Goal: Task Accomplishment & Management: Manage account settings

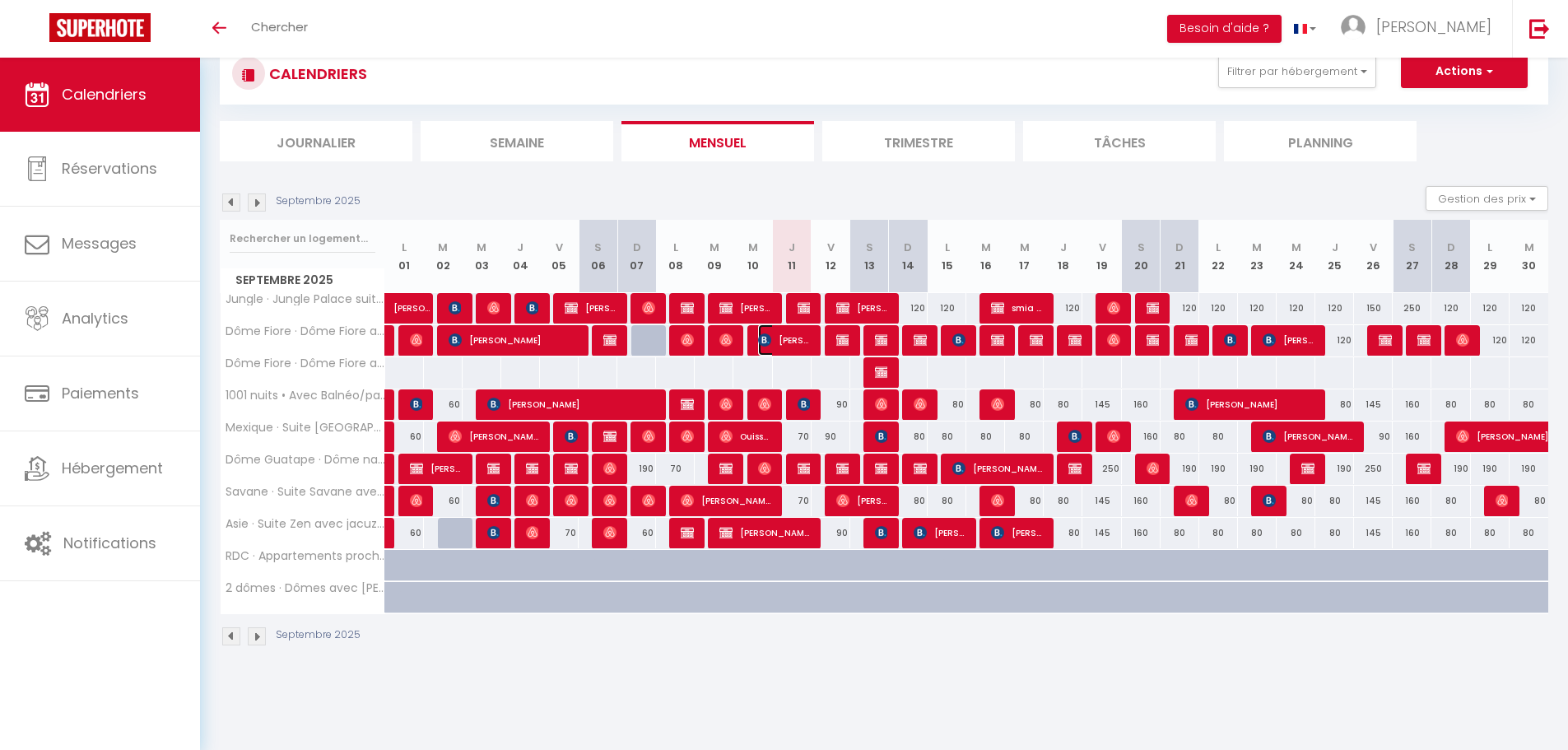
click at [801, 343] on span "[PERSON_NAME]" at bounding box center [783, 340] width 51 height 32
select select "OK"
select select "KO"
select select "0"
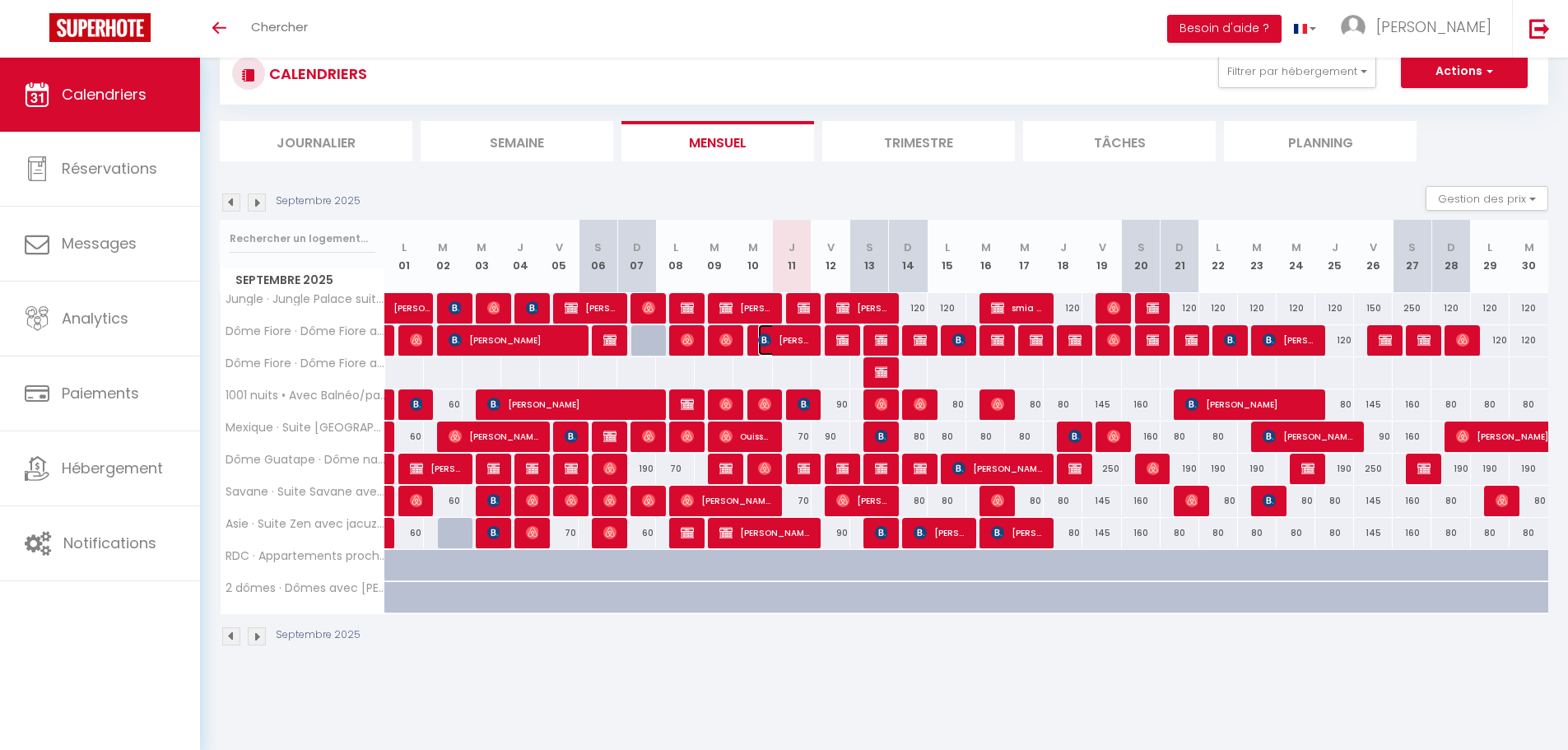
select select "1"
select select
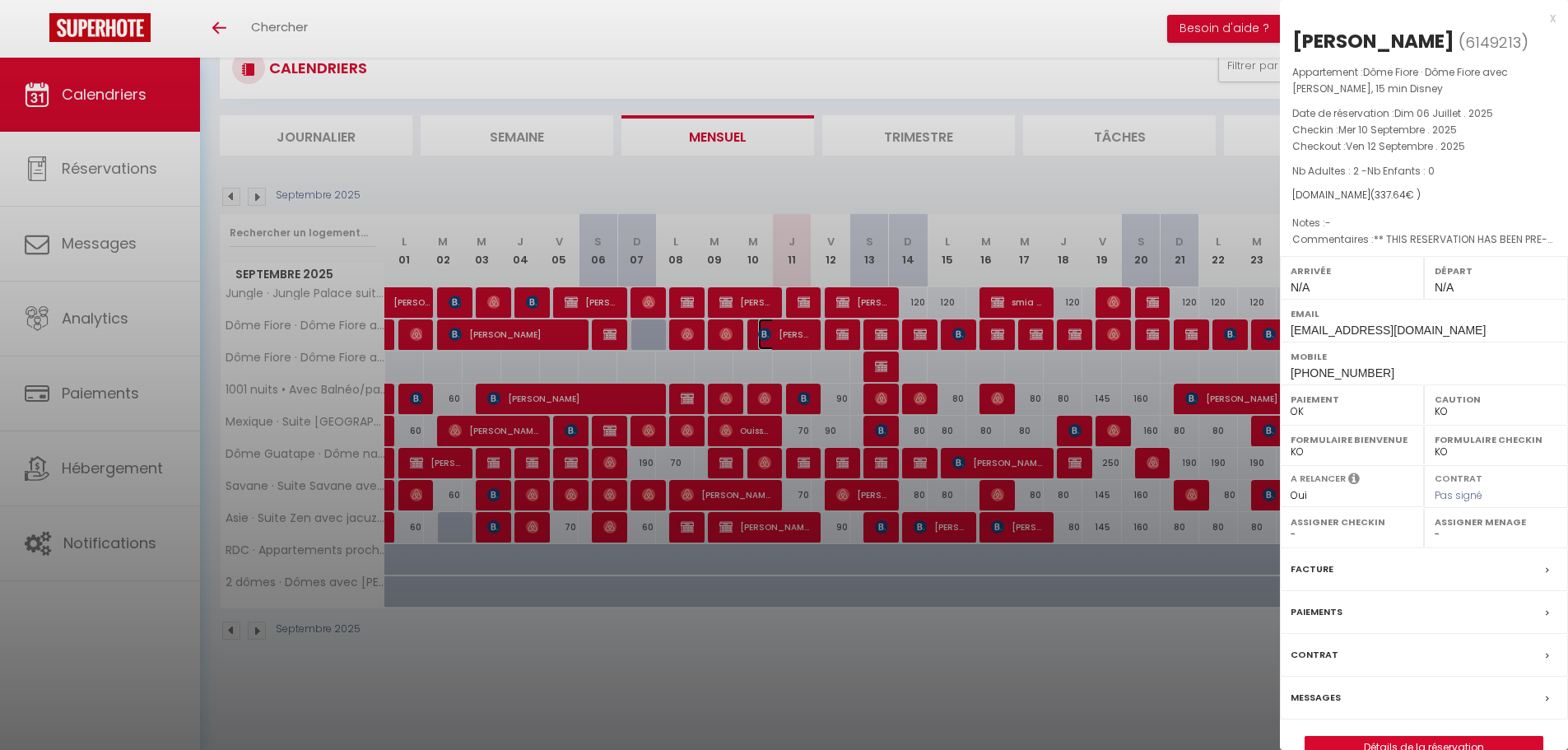
scroll to position [58, 0]
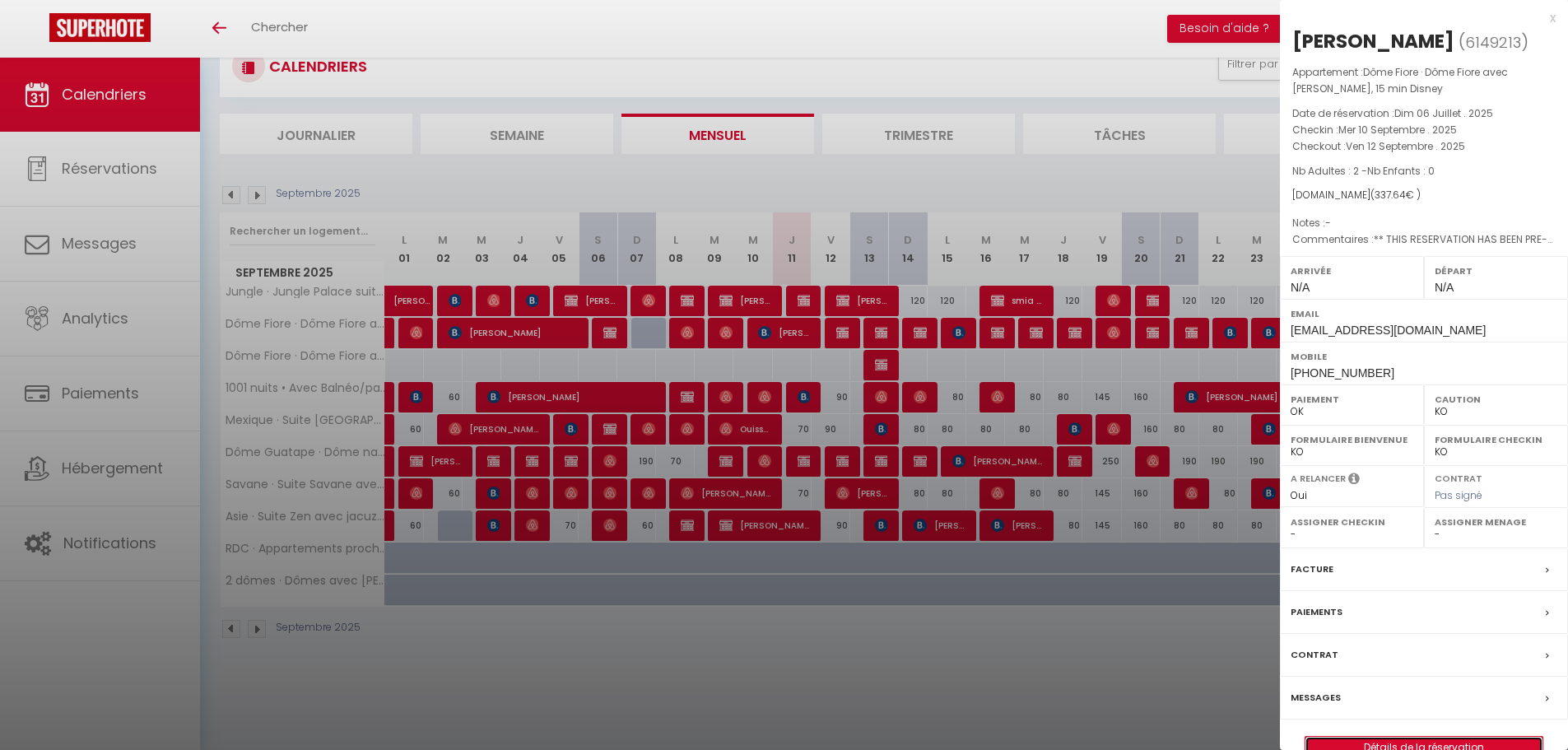
click at [1408, 739] on link "Détails de la réservation" at bounding box center [1424, 748] width 238 height 22
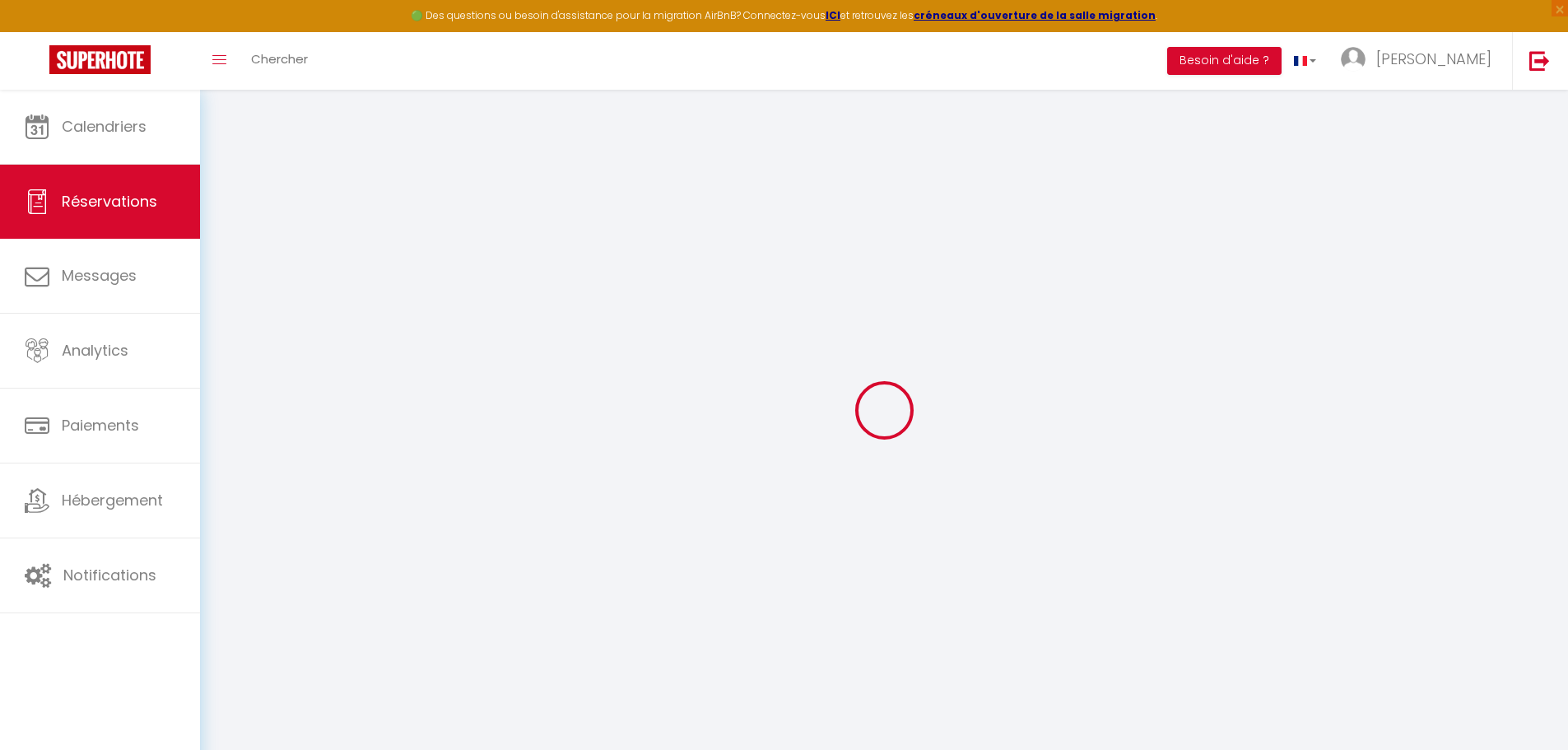
select select
checkbox input "false"
select select
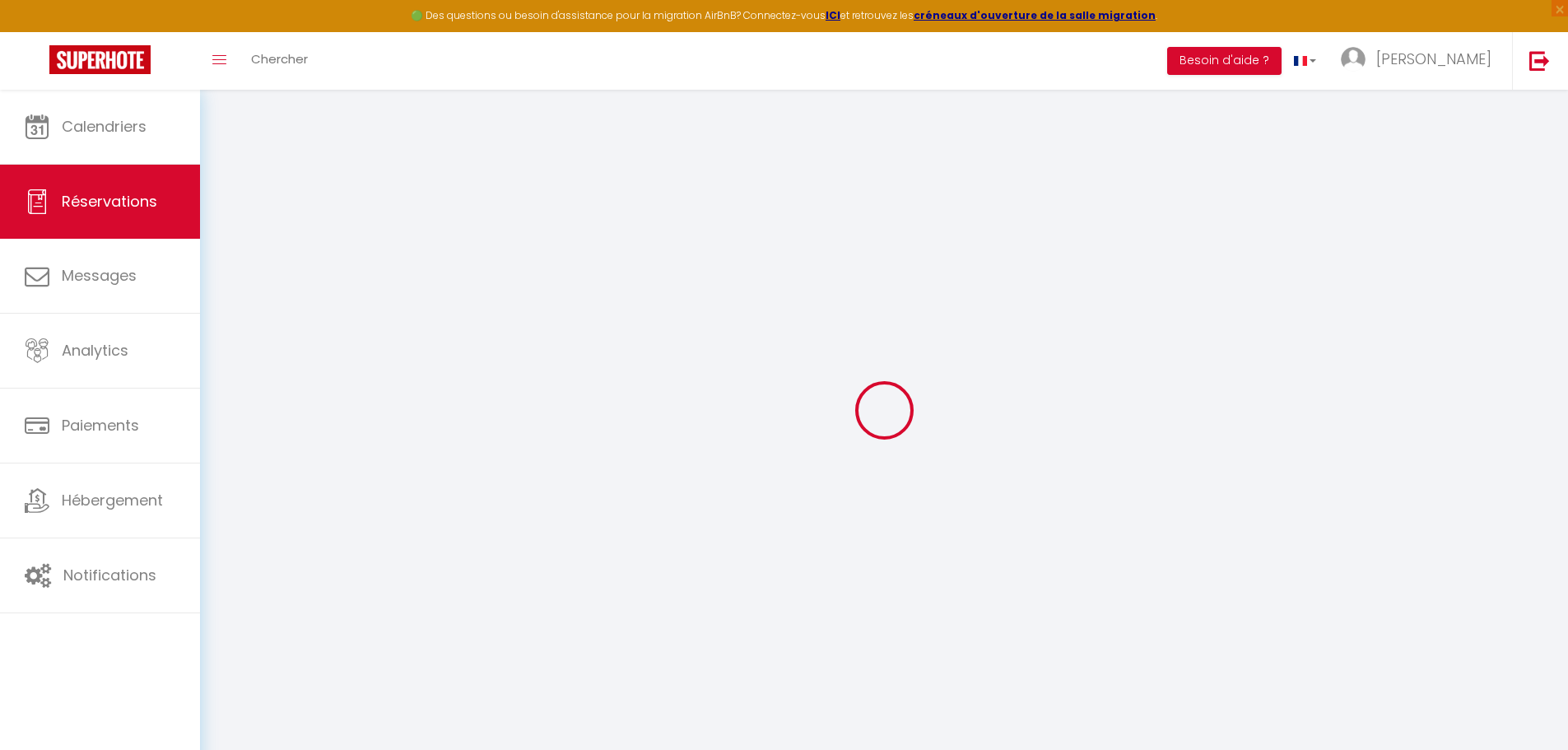
checkbox input "false"
type textarea "** THIS RESERVATION HAS BEEN PRE-PAID ** BOOKING NOTE : Payment charge is EUR 2…"
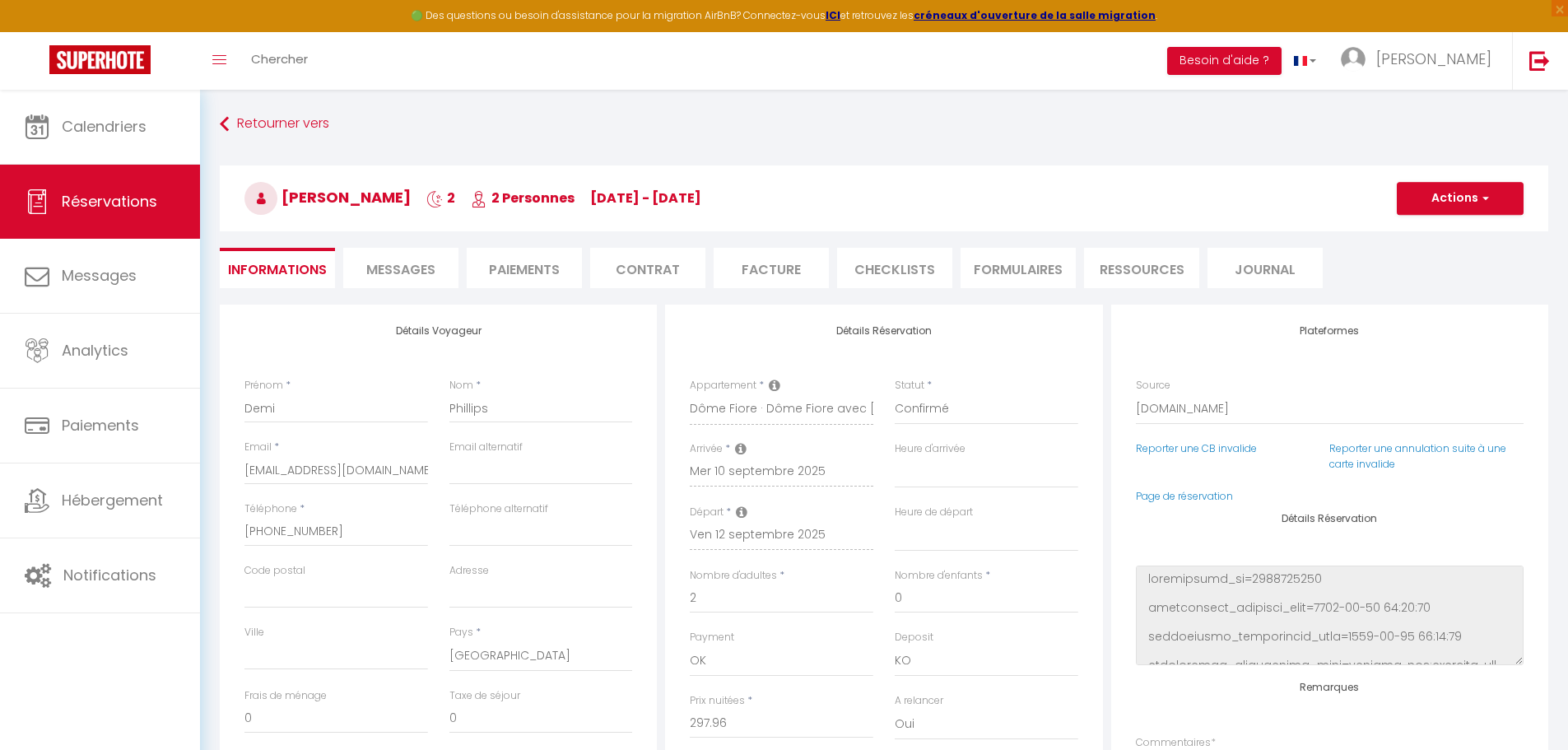
type input "30"
type input "9.68"
select select
checkbox input "false"
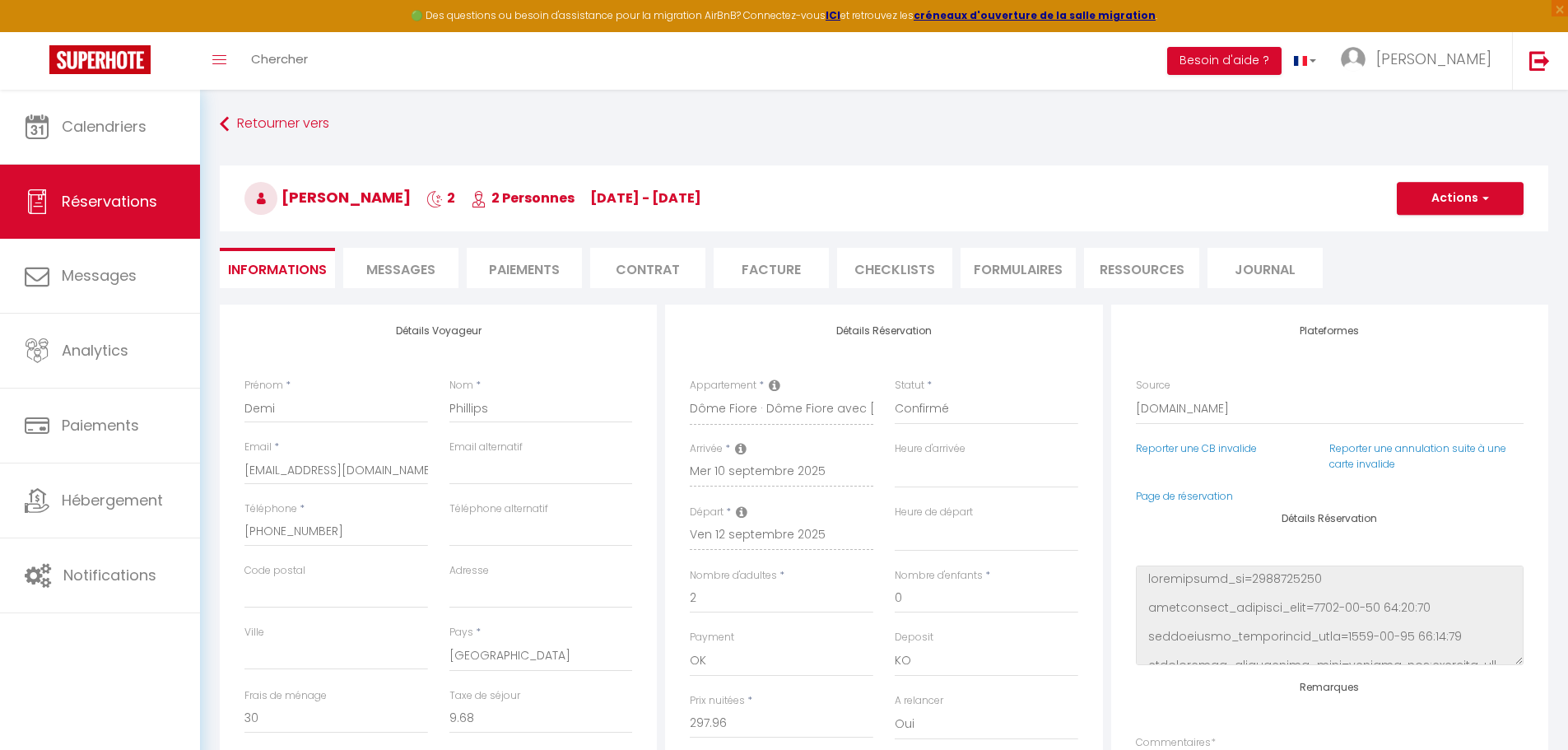
select select
click at [1461, 196] on button "Actions" at bounding box center [1461, 198] width 126 height 33
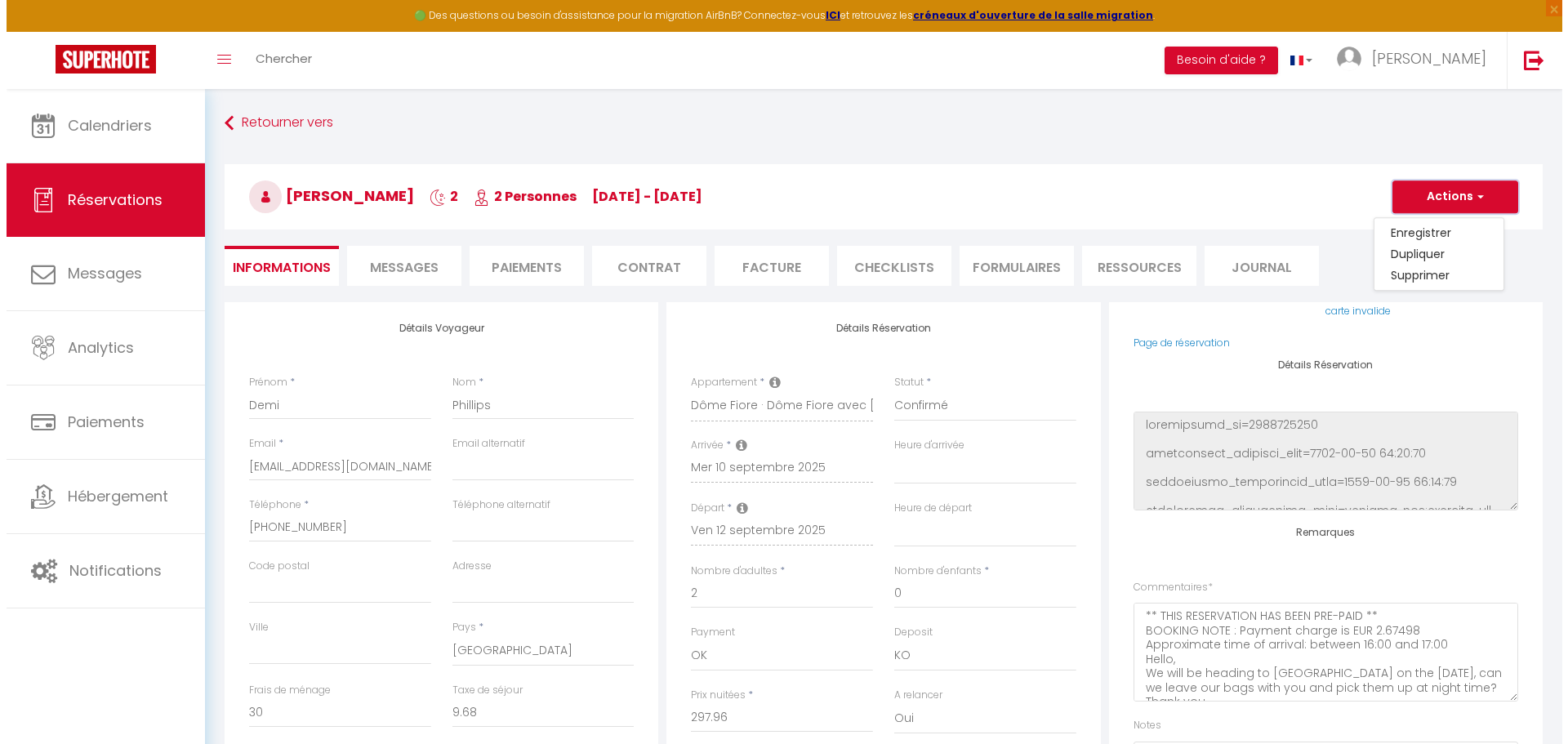
scroll to position [163, 0]
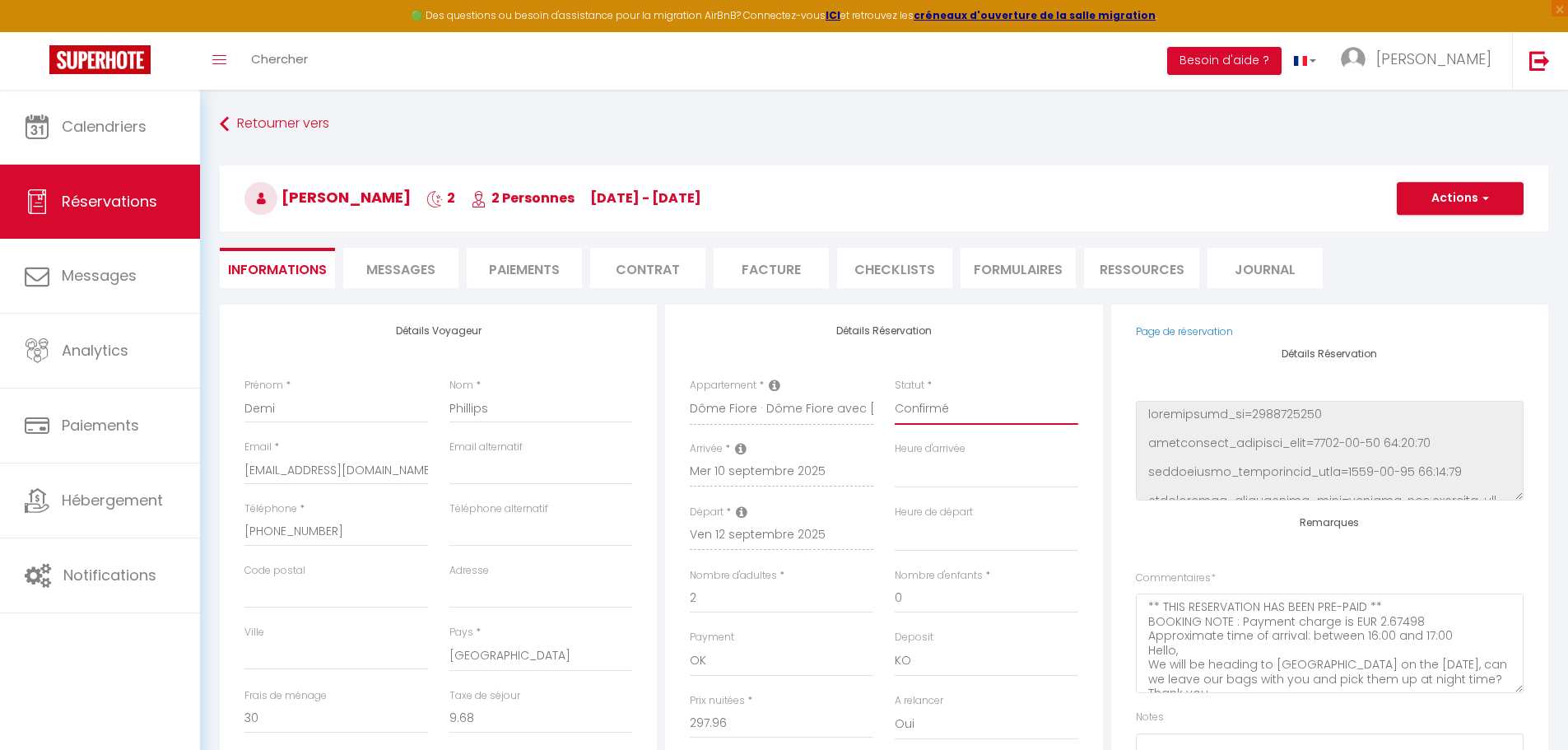
click at [953, 405] on select "Confirmé Non Confirmé [PERSON_NAME] par le voyageur No Show Request" at bounding box center [986, 409] width 183 height 32
select select "5"
click at [895, 394] on select "Confirmé Non Confirmé [PERSON_NAME] par le voyageur No Show Request" at bounding box center [986, 409] width 183 height 32
select select
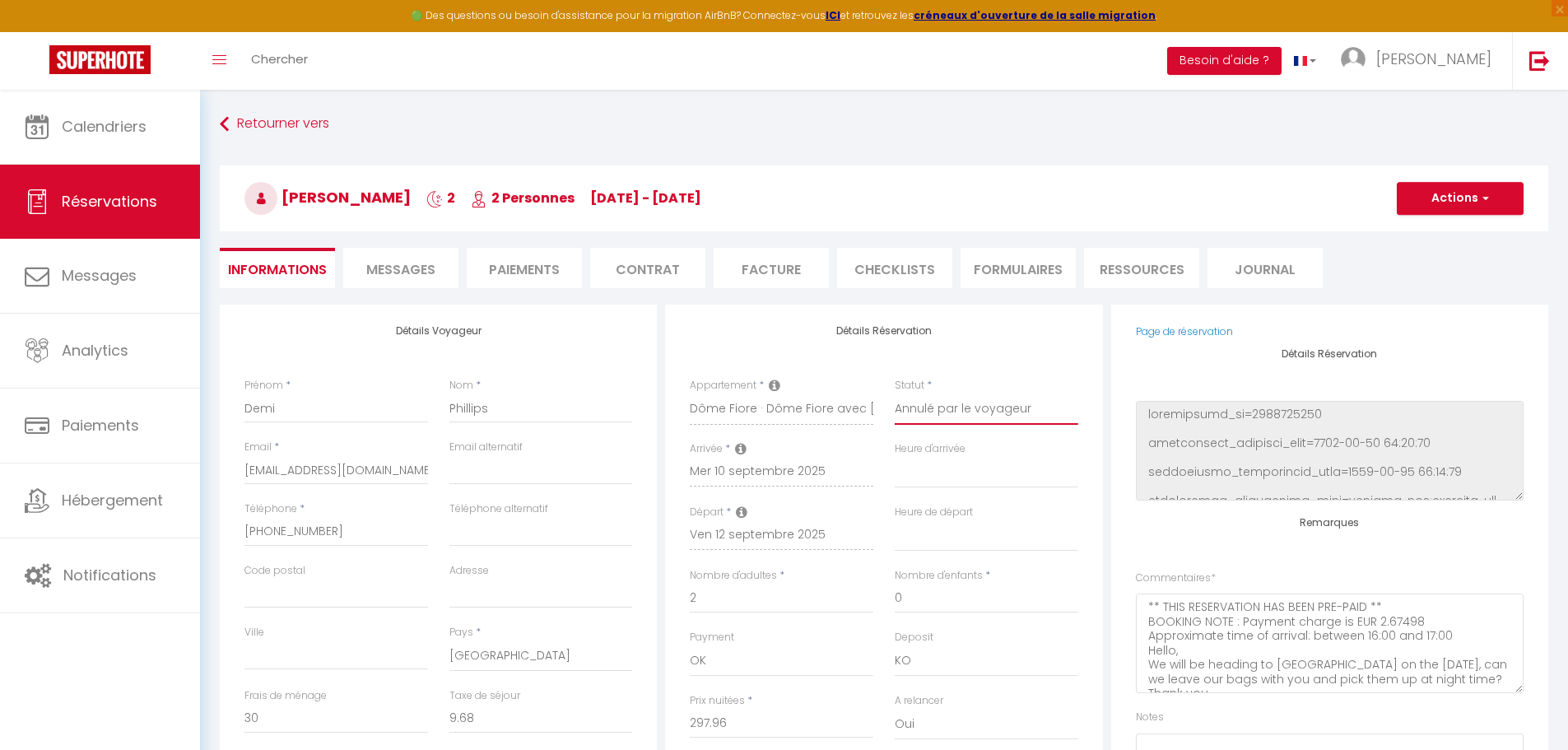
checkbox input "false"
click at [1441, 207] on button "Actions" at bounding box center [1461, 198] width 126 height 33
click at [1423, 230] on link "Enregistrer" at bounding box center [1444, 235] width 130 height 22
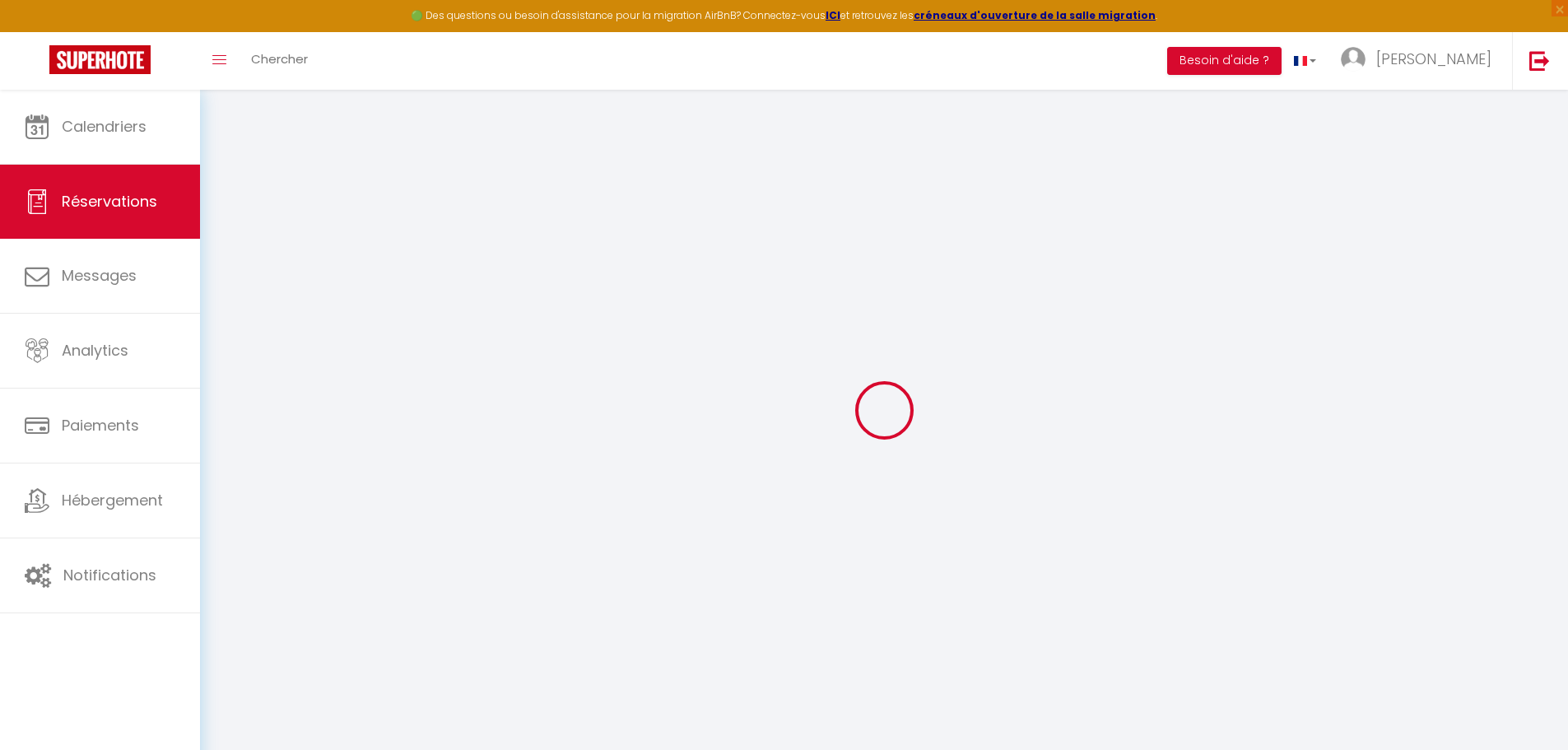
select select "not_cancelled"
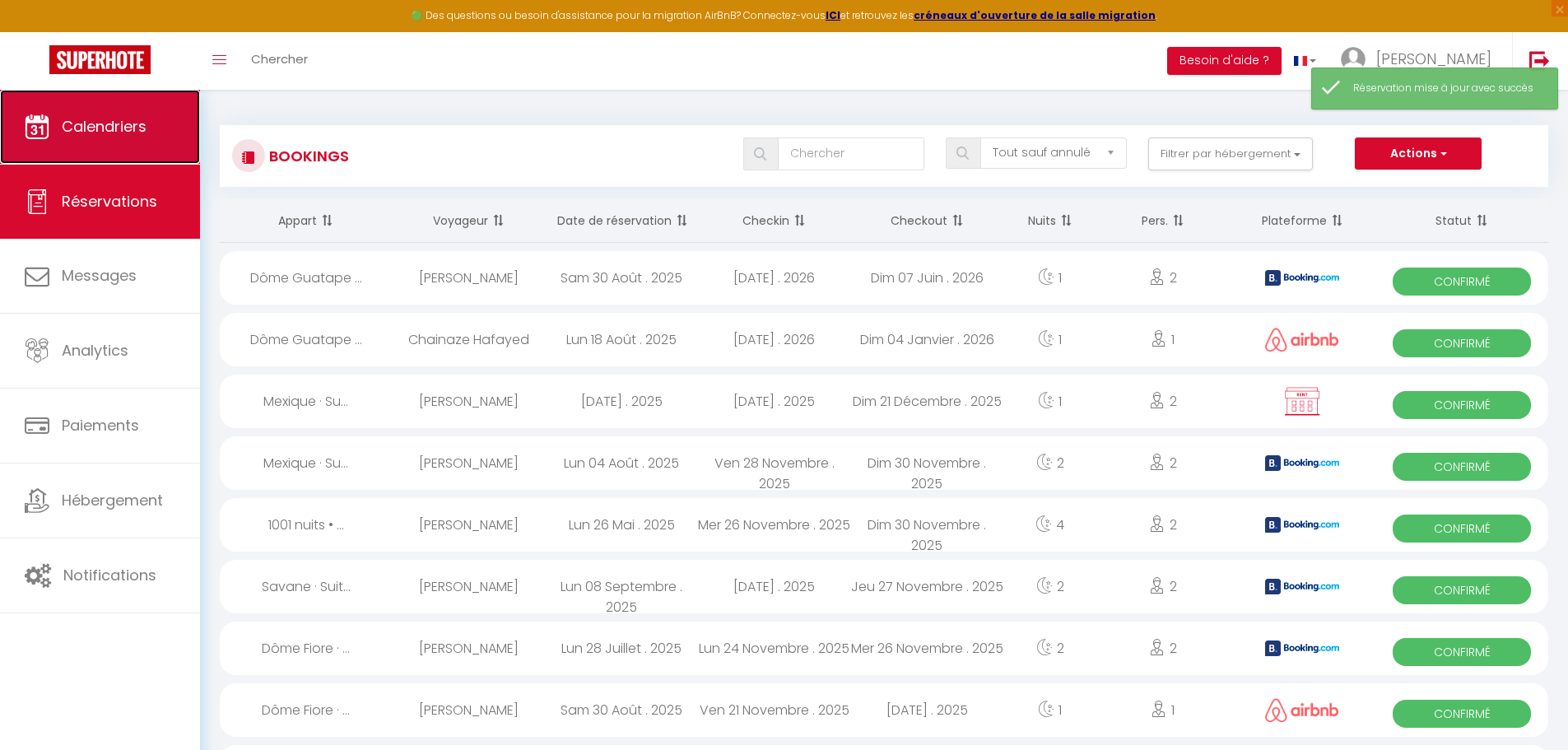
click at [105, 120] on span "Calendriers" at bounding box center [104, 127] width 85 height 21
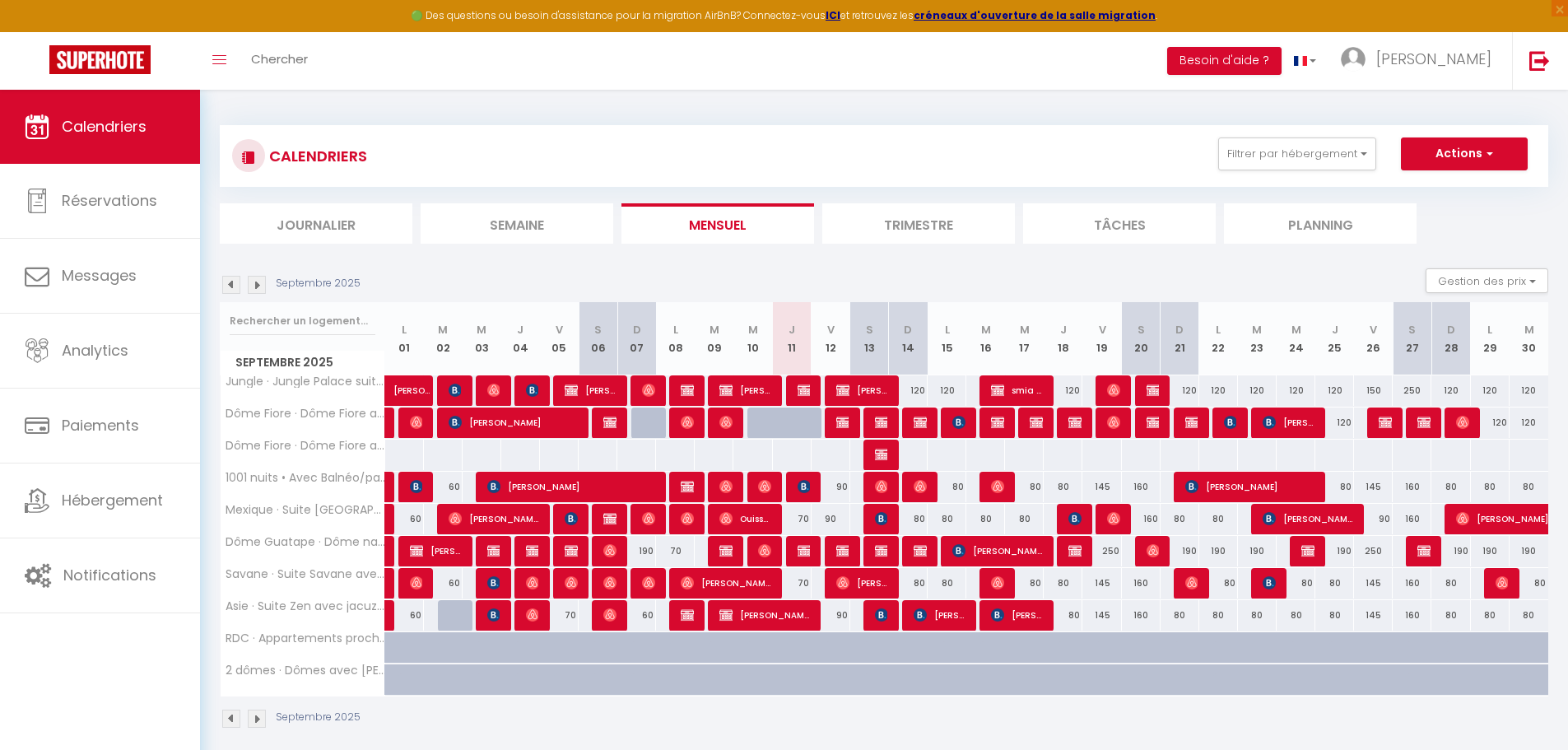
click at [791, 424] on div at bounding box center [806, 432] width 39 height 32
type input "120"
select select "1"
type input "Jeu 11 Septembre 2025"
type input "Ven 12 Septembre 2025"
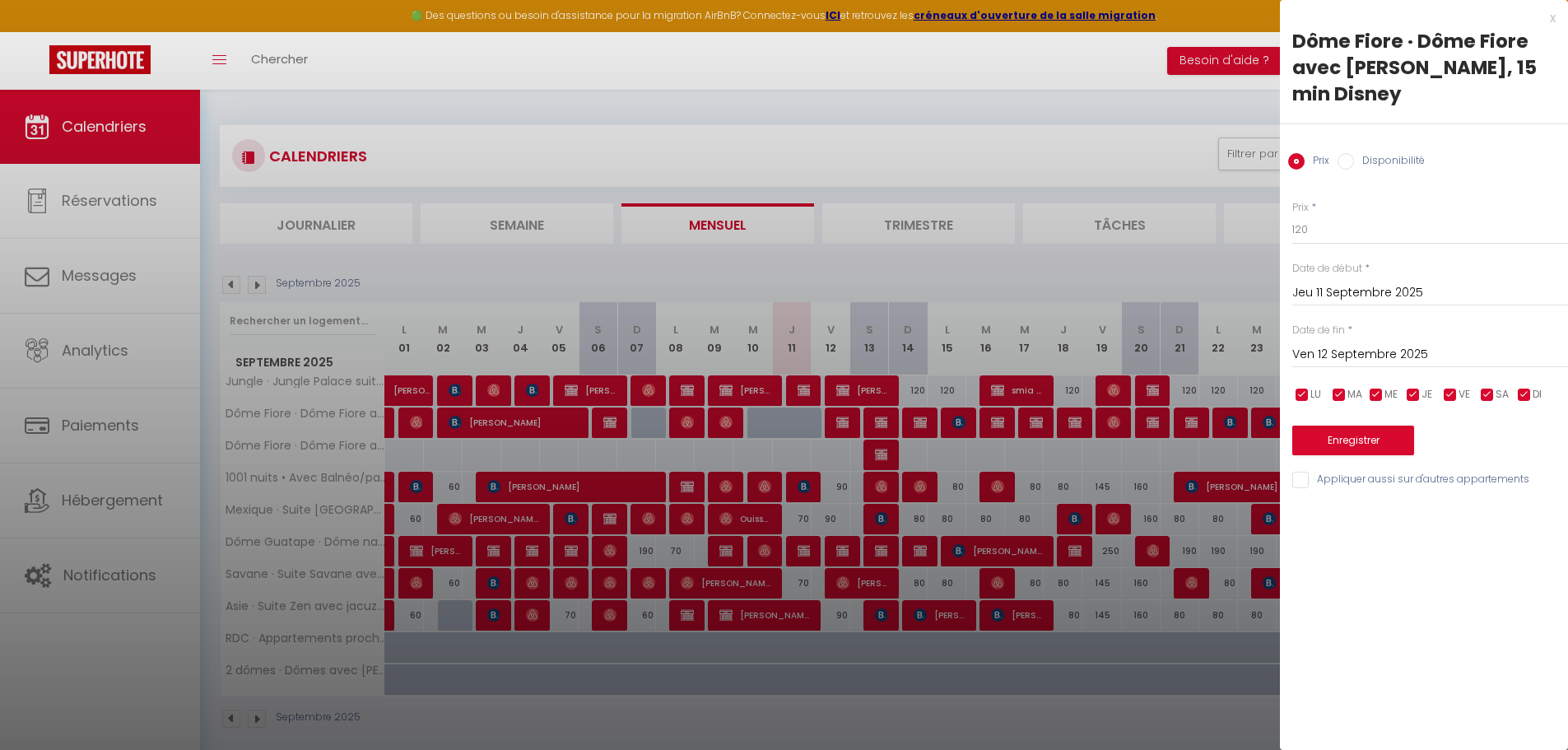
click at [1354, 154] on input "Disponibilité" at bounding box center [1346, 162] width 16 height 16
radio input "true"
radio input "false"
click at [1347, 215] on select "Disponible Indisponible" at bounding box center [1430, 230] width 275 height 32
click at [1293, 215] on select "Disponible Indisponible" at bounding box center [1430, 230] width 275 height 32
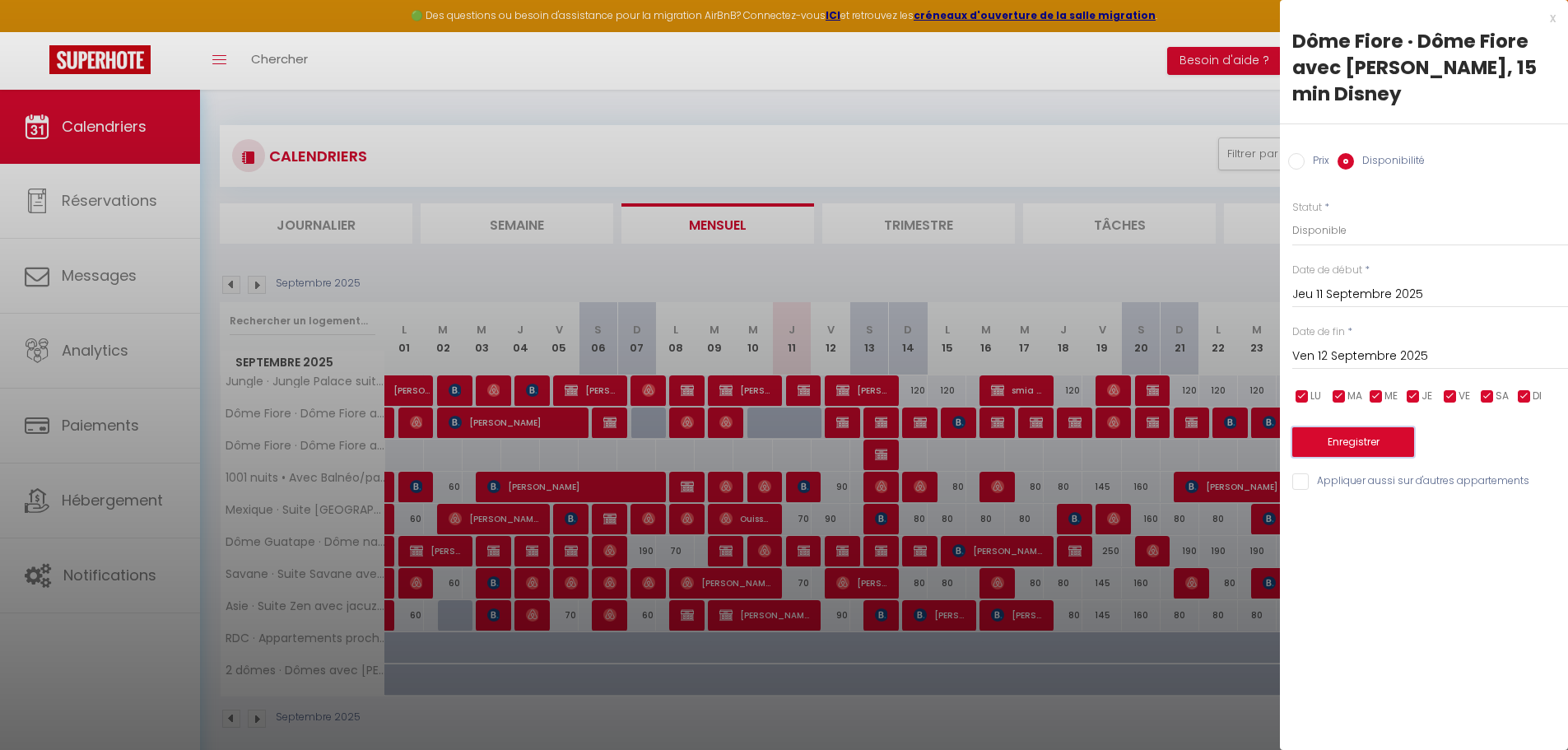
click at [1326, 427] on button "Enregistrer" at bounding box center [1353, 442] width 122 height 30
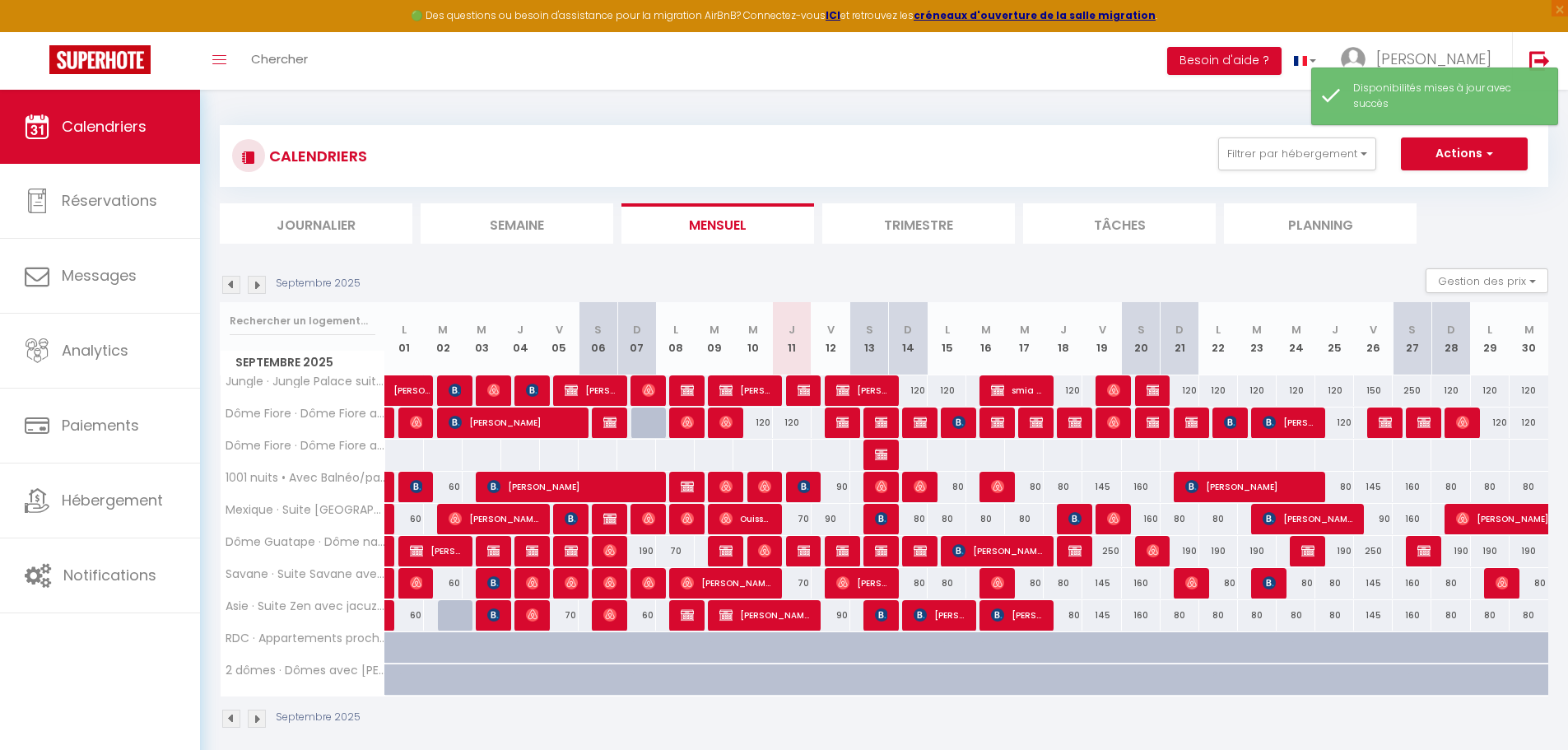
click at [791, 421] on div "120" at bounding box center [792, 423] width 39 height 31
select select "1"
type input "Jeu 11 Septembre 2025"
type input "Ven 12 Septembre 2025"
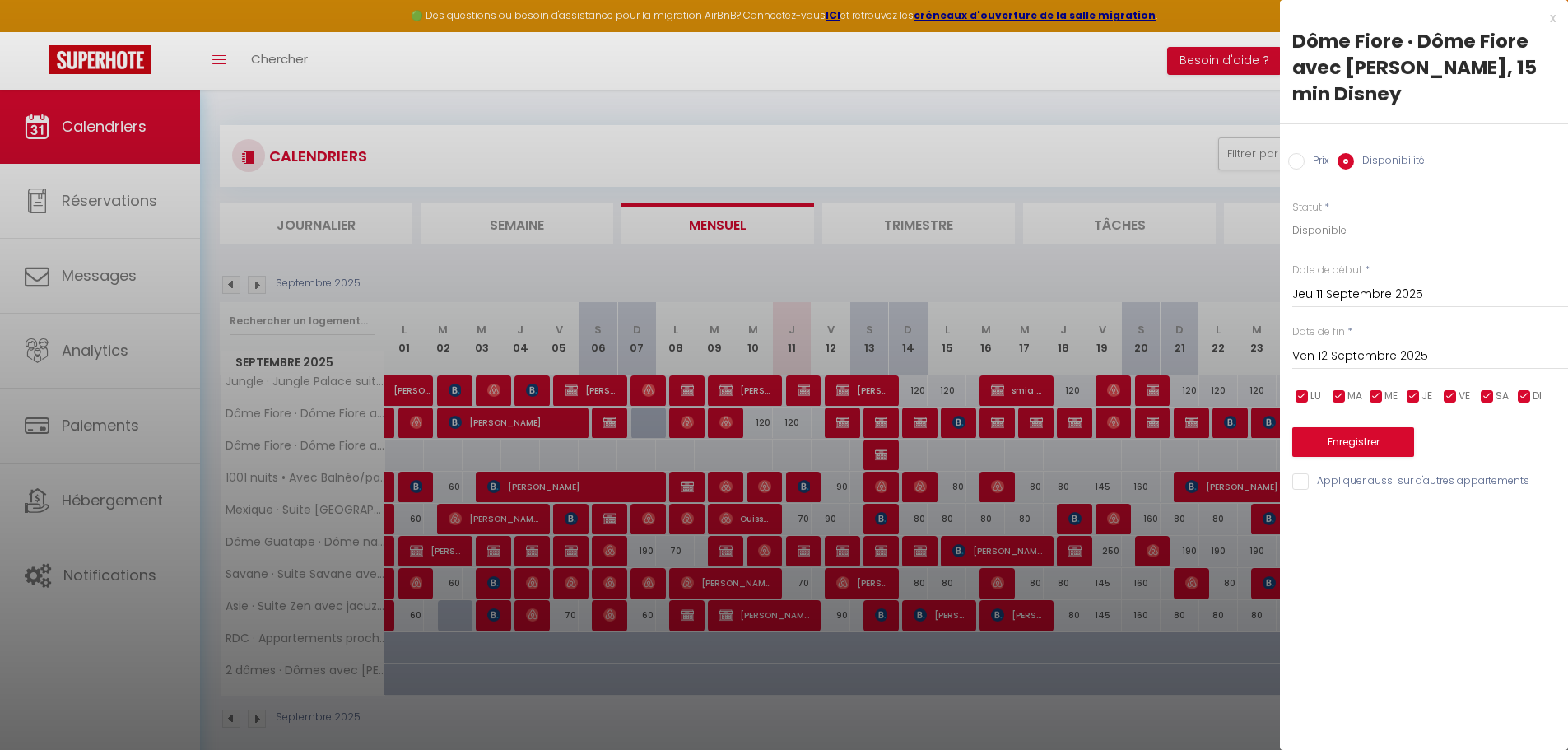
click at [1300, 154] on input "Prix" at bounding box center [1297, 162] width 16 height 16
radio input "true"
radio input "false"
drag, startPoint x: 1322, startPoint y: 206, endPoint x: 1278, endPoint y: 205, distance: 44.0
click at [1278, 205] on body "🟢 Des questions ou besoin d'assistance pour la migration AirBnB? Connectez-vous…" at bounding box center [784, 464] width 1568 height 750
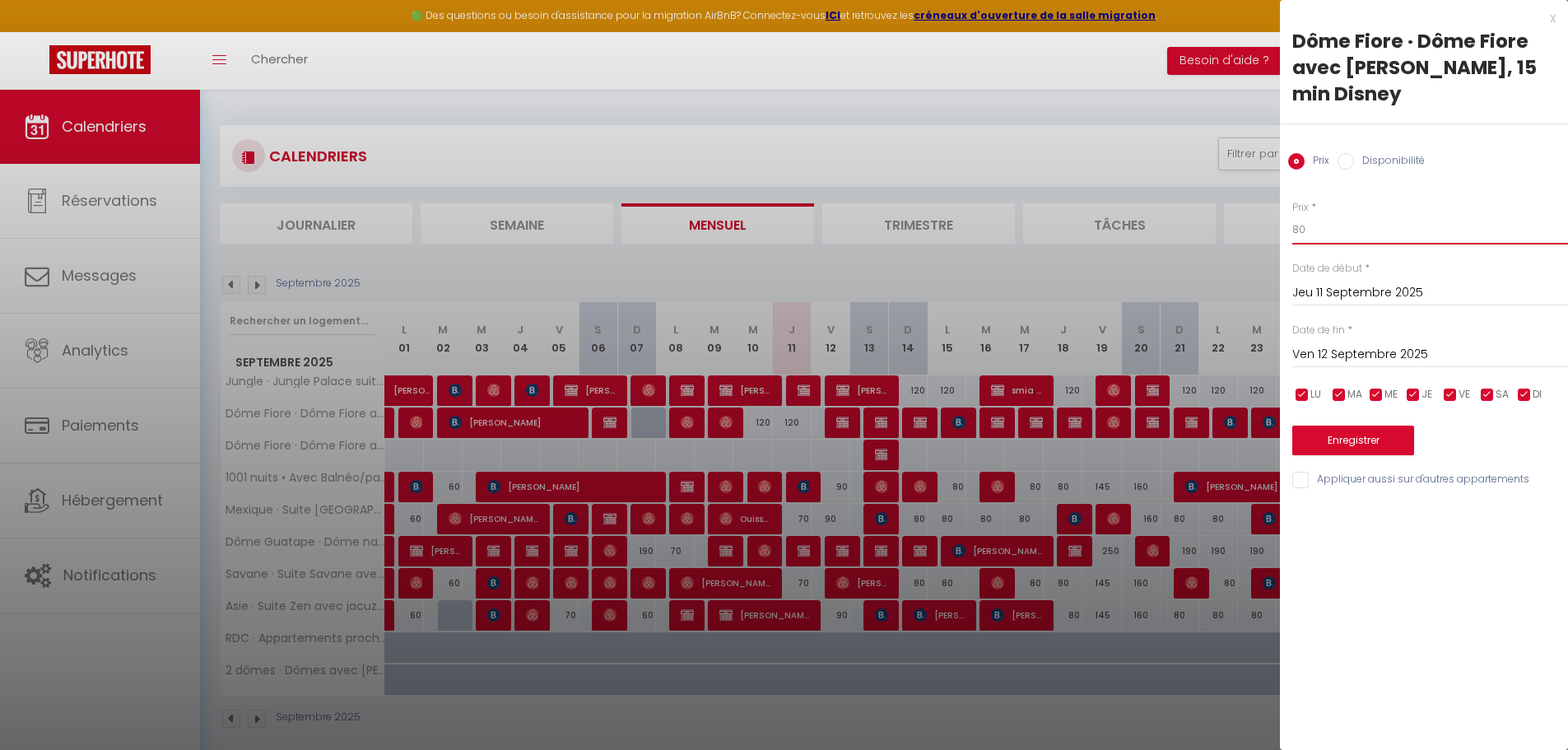
type input "80"
click at [1335, 426] on button "Enregistrer" at bounding box center [1353, 440] width 122 height 30
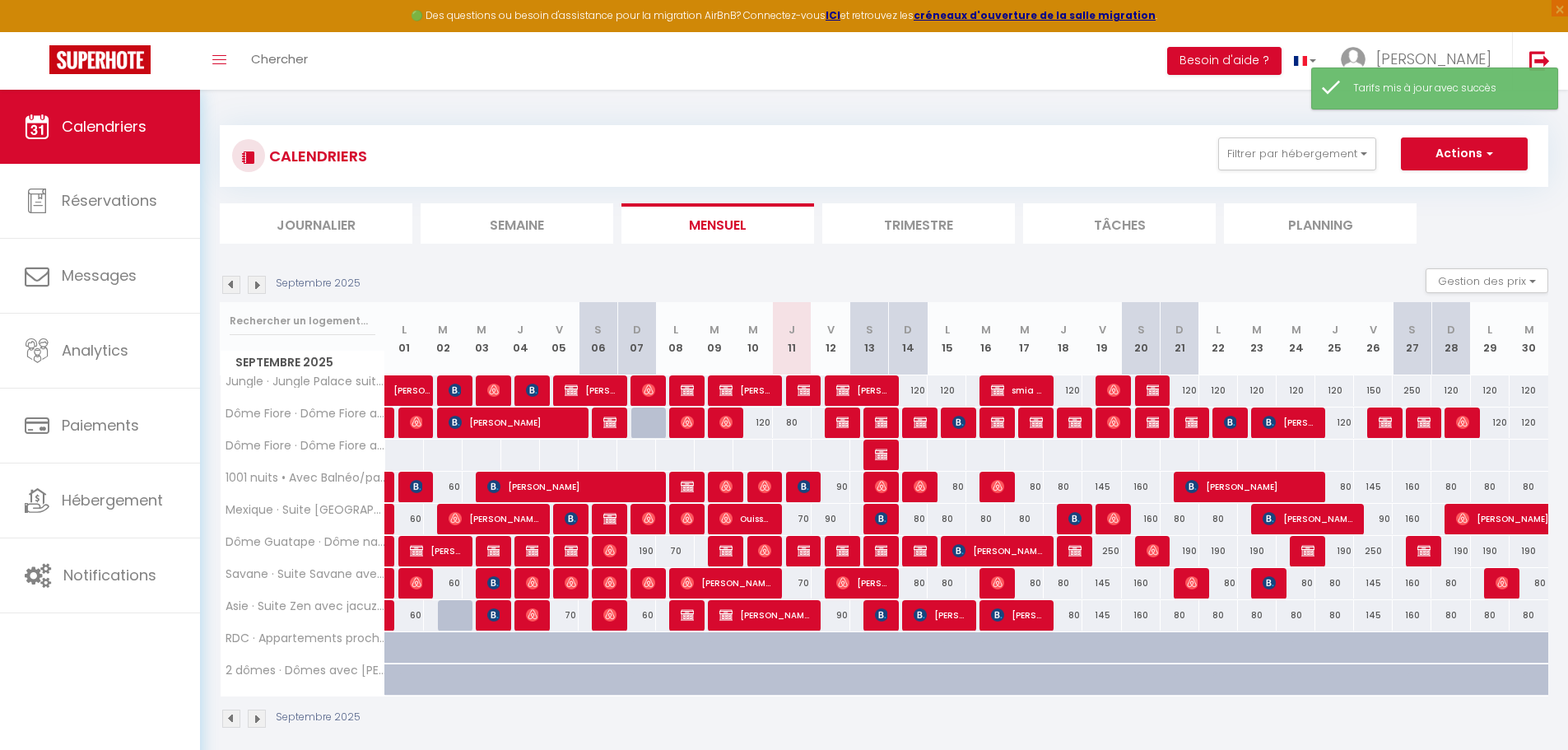
click at [798, 522] on div "70" at bounding box center [792, 520] width 39 height 31
type input "70"
type input "Jeu 11 Septembre 2025"
type input "Ven 12 Septembre 2025"
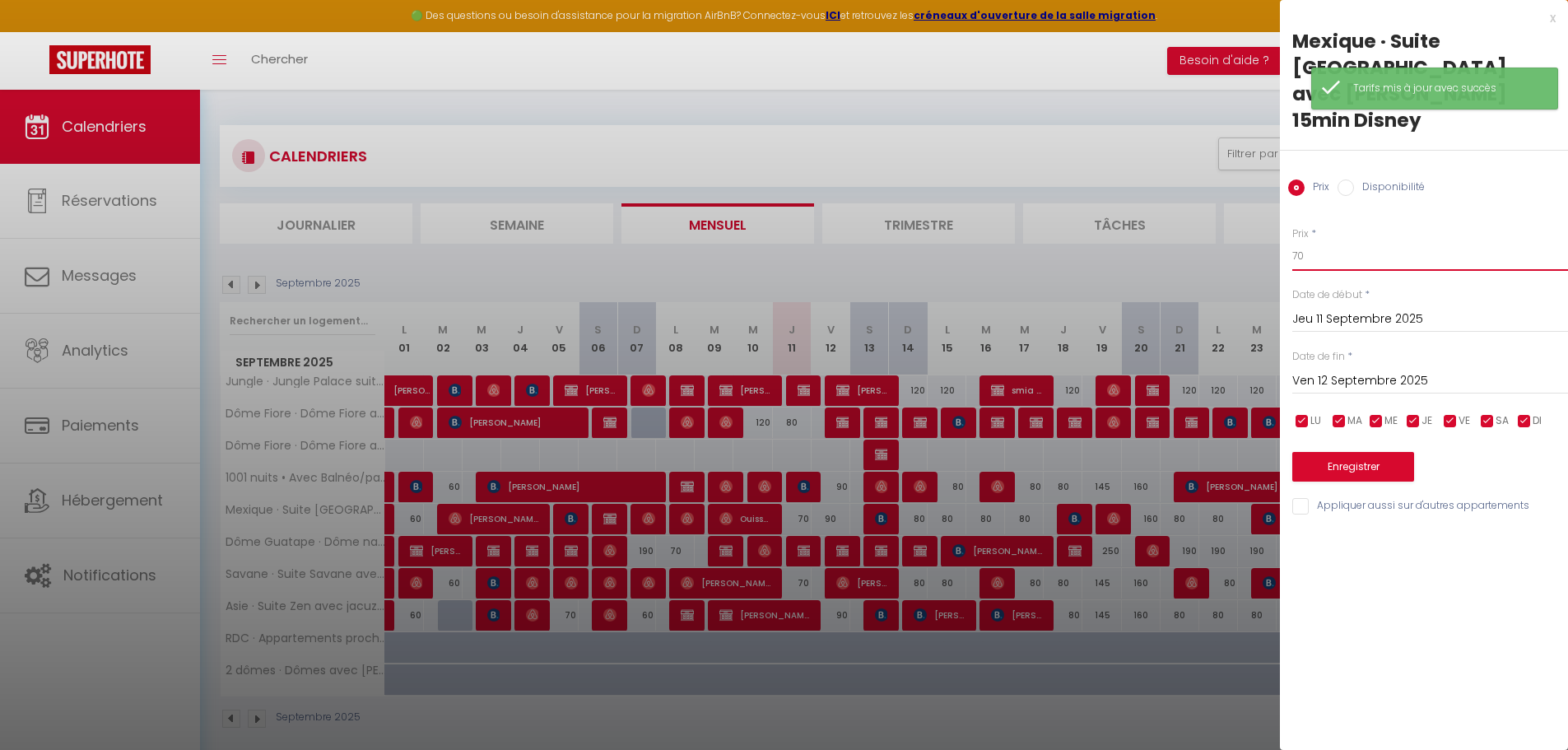
drag, startPoint x: 1309, startPoint y: 210, endPoint x: 1274, endPoint y: 201, distance: 36.1
click at [1274, 201] on body "🟢 Des questions ou besoin d'assistance pour la migration AirBnB? Connectez-vous…" at bounding box center [784, 464] width 1568 height 750
type input "60"
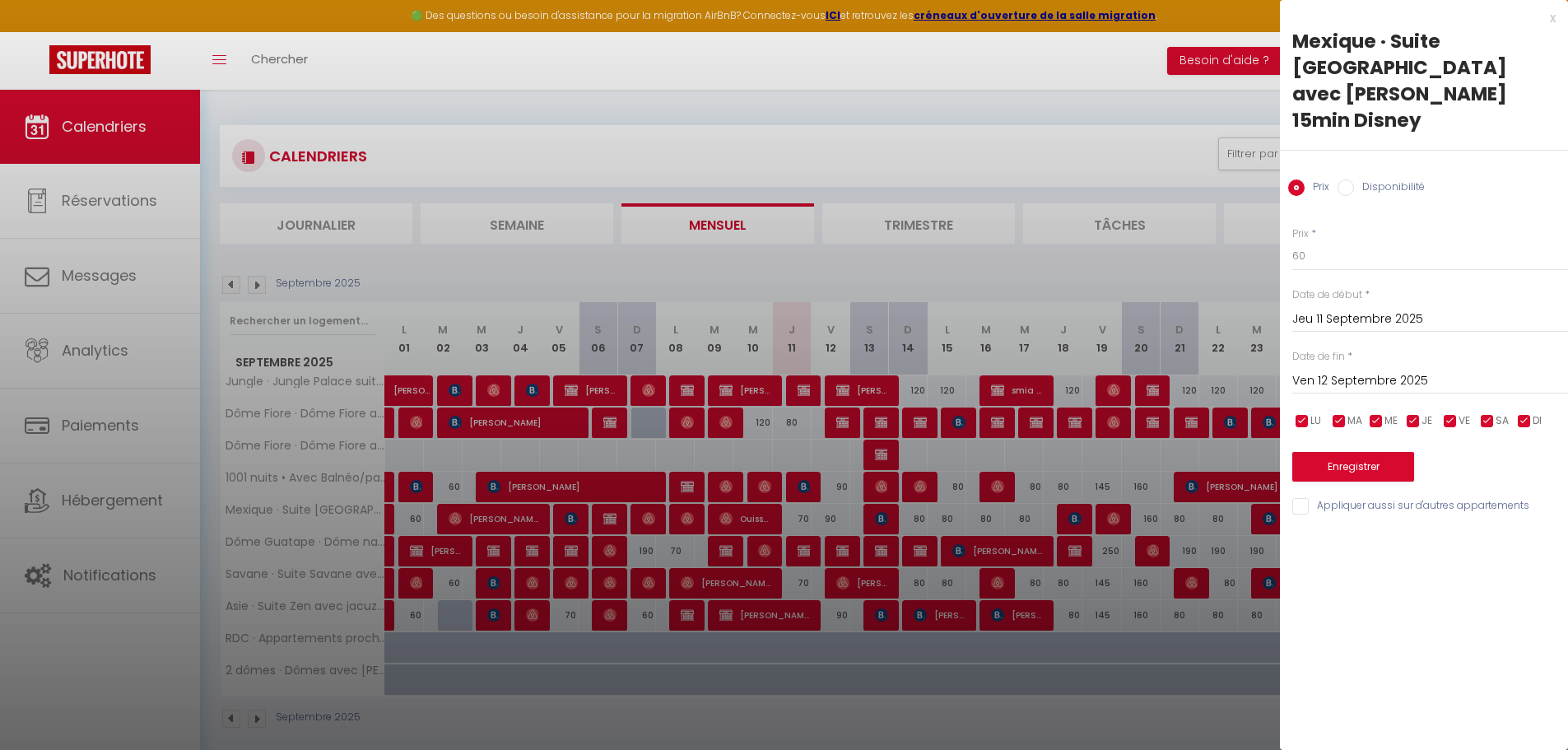
click at [1307, 498] on input "Appliquer aussi sur d'autres appartements" at bounding box center [1430, 506] width 275 height 16
checkbox input "true"
click at [1317, 452] on button "Enregistrer" at bounding box center [1353, 466] width 122 height 30
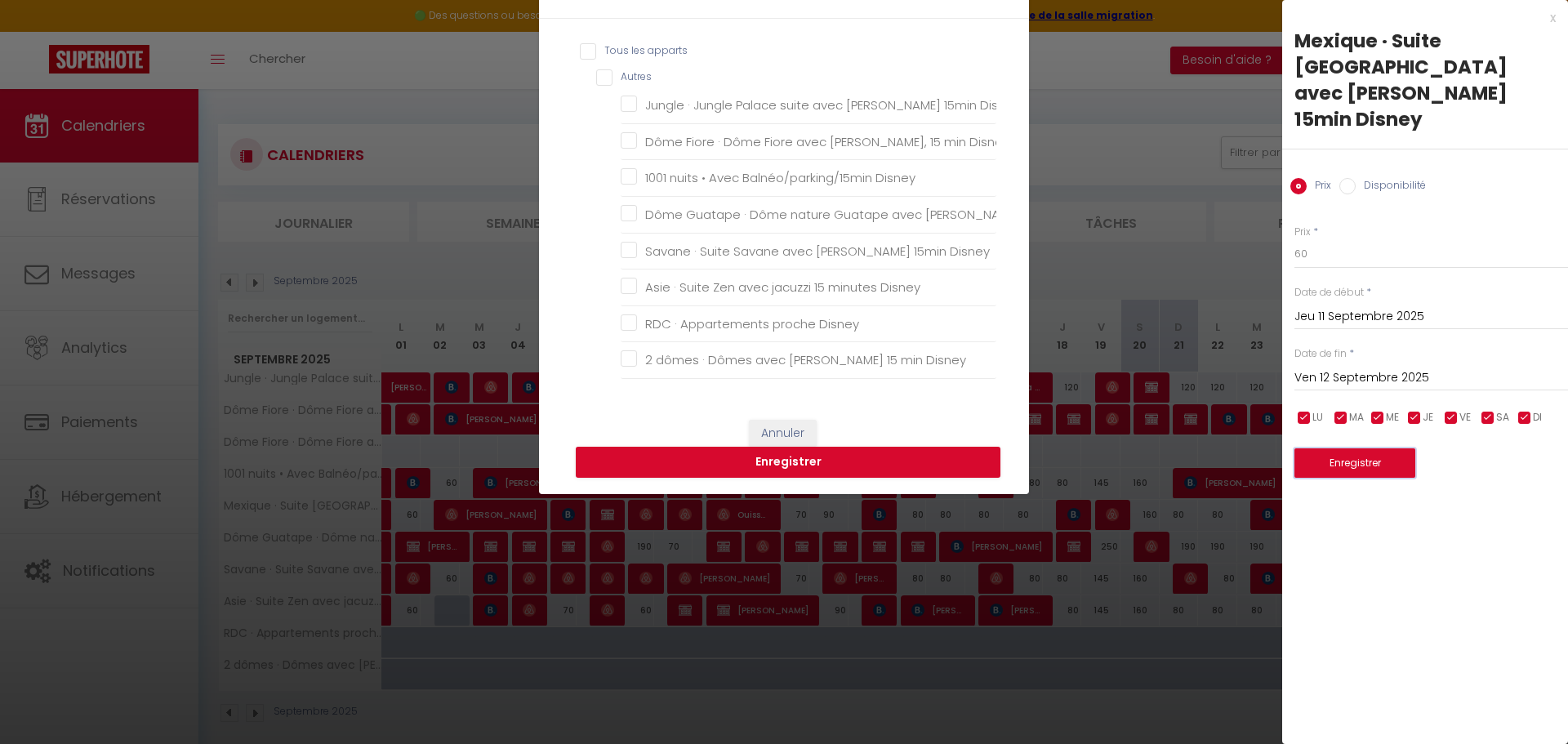
scroll to position [245, 0]
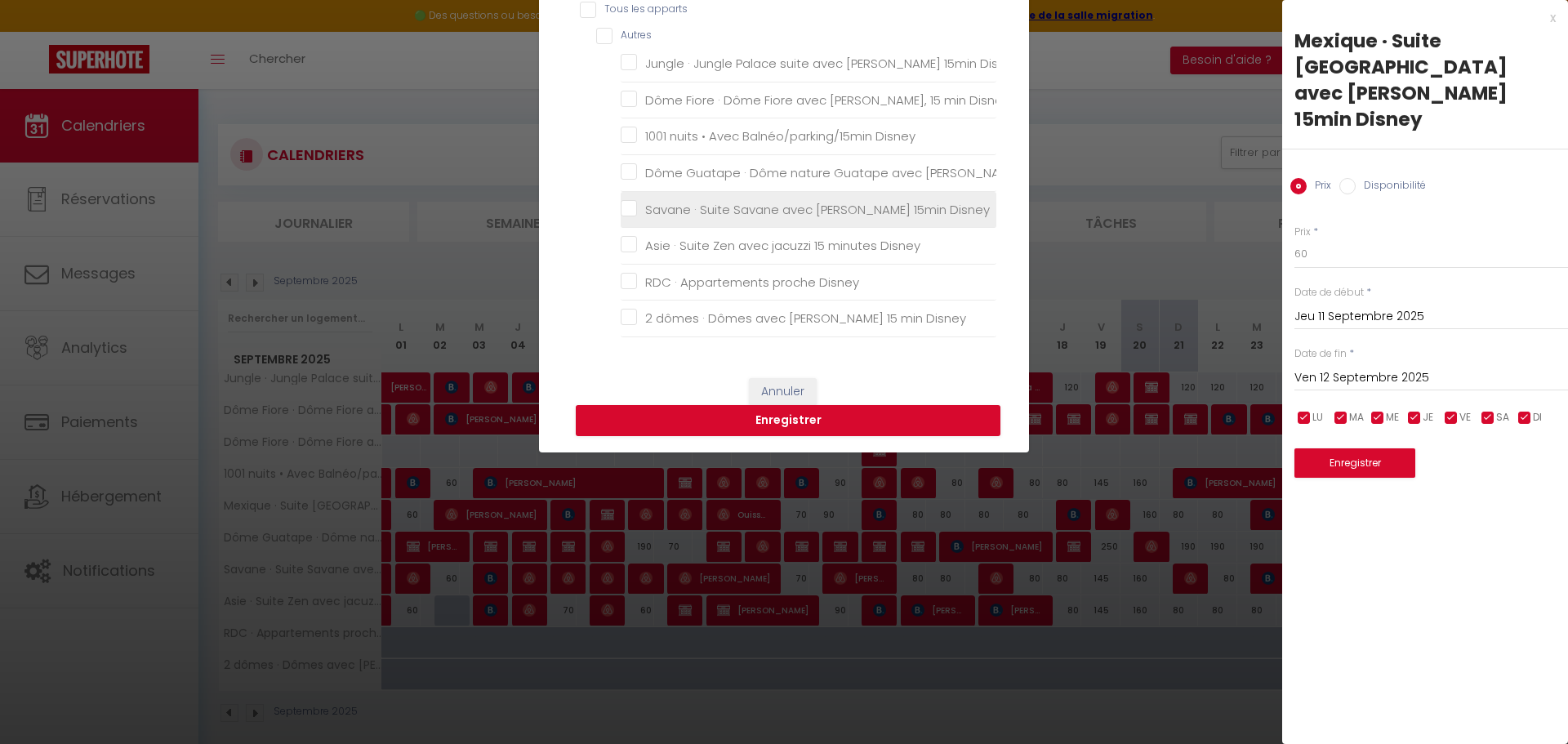
click at [629, 201] on Disney "Savane · Suite Savane avec [PERSON_NAME] 15min Disney" at bounding box center [808, 209] width 375 height 16
checkbox Disney "true"
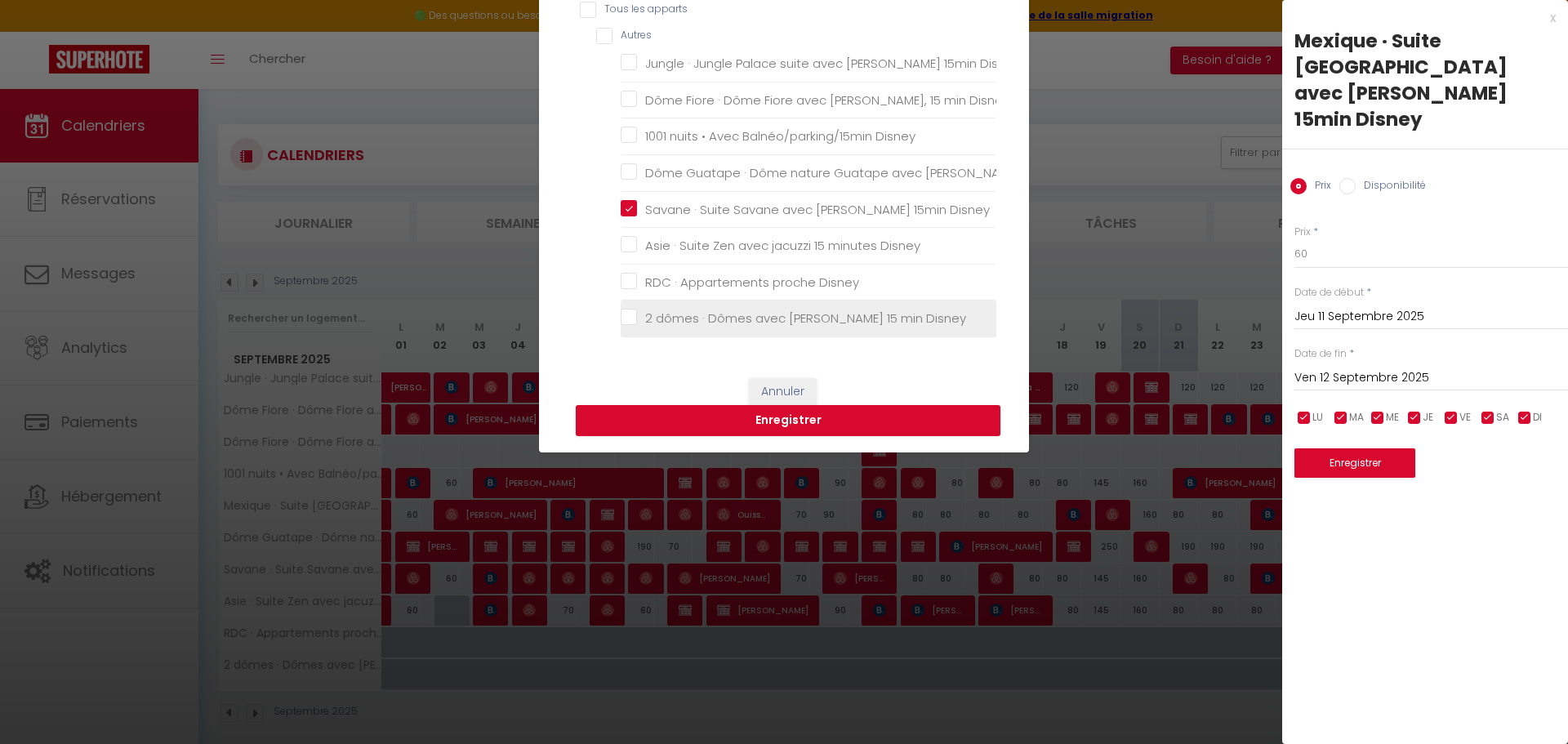
checkbox Disney "false"
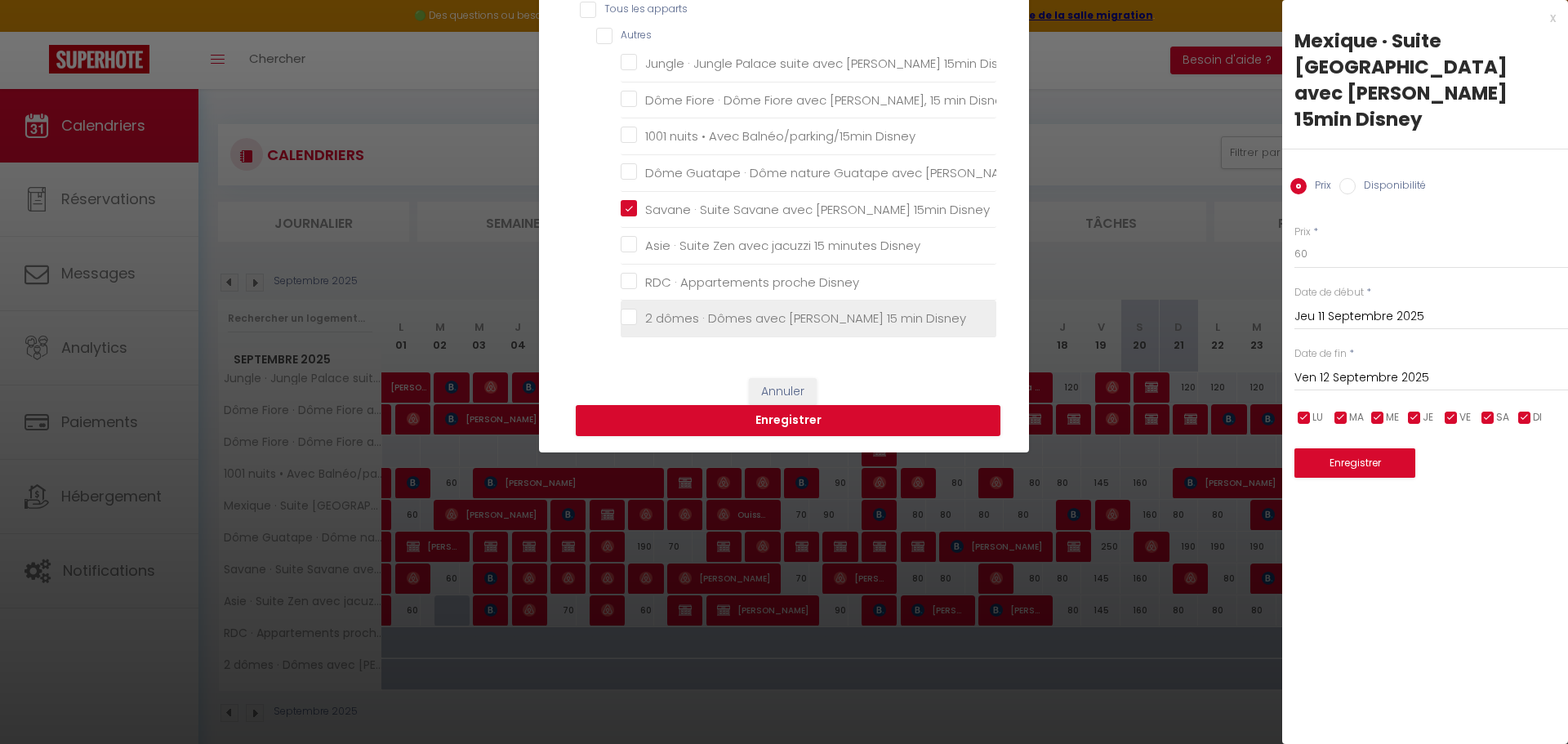
checkbox Disney "false"
click at [725, 423] on button "Enregistrer" at bounding box center [788, 420] width 425 height 31
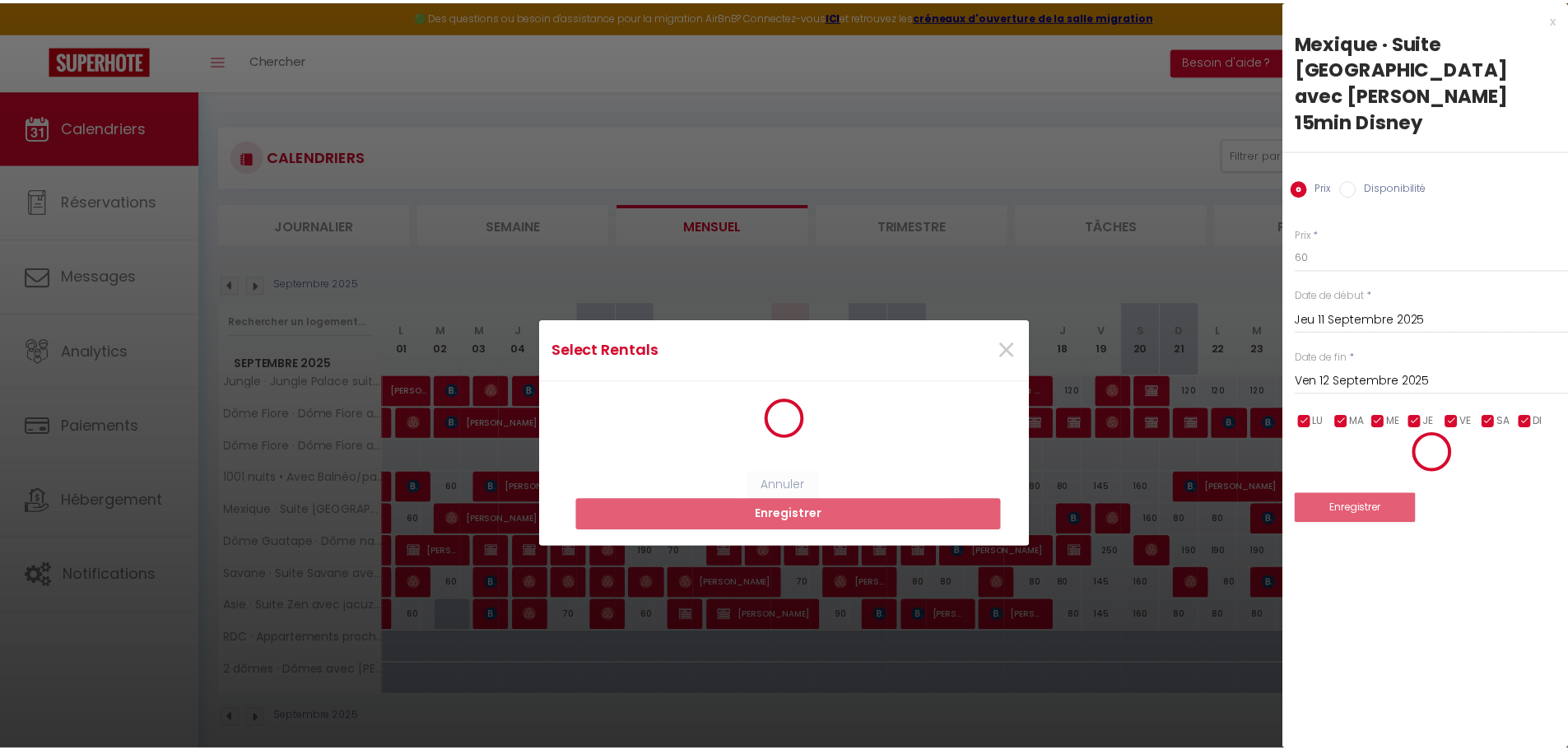
scroll to position [0, 0]
